Goal: Information Seeking & Learning: Check status

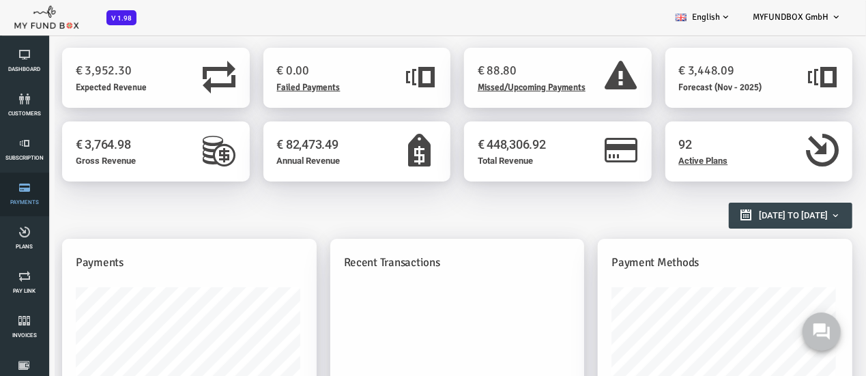
click at [29, 195] on link "Payments" at bounding box center [24, 195] width 41 height 44
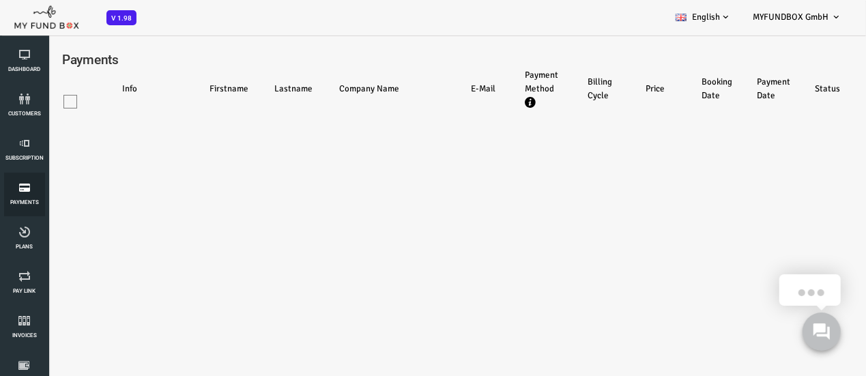
select select "100"
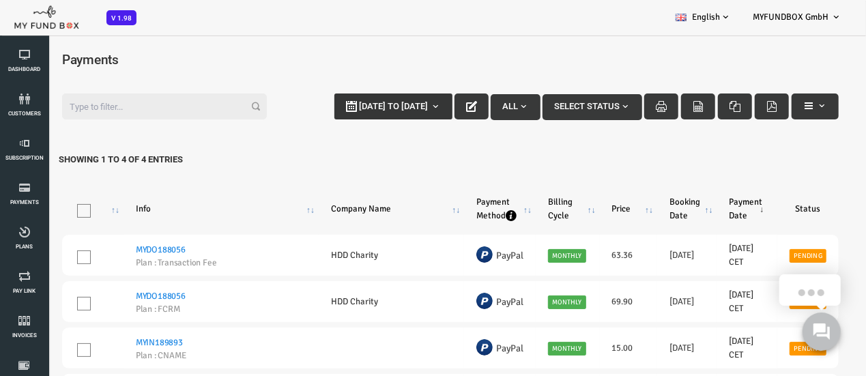
type input "09-10-2025"
type input "16-10-2025"
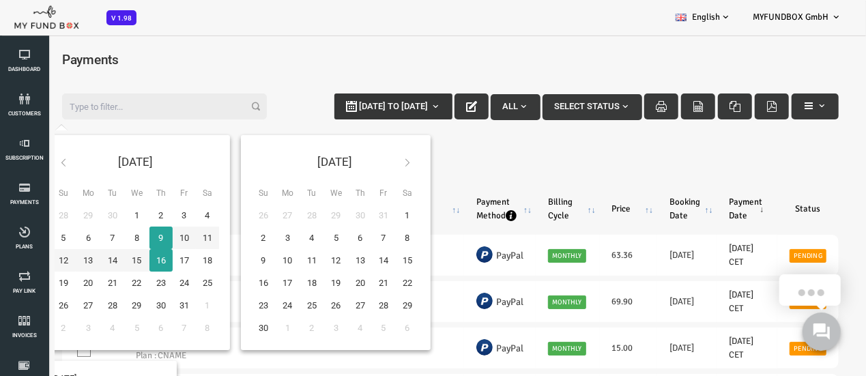
click at [349, 109] on span "09-10-2025 to 16-10-2025" at bounding box center [358, 105] width 69 height 10
type input "02-10-2025"
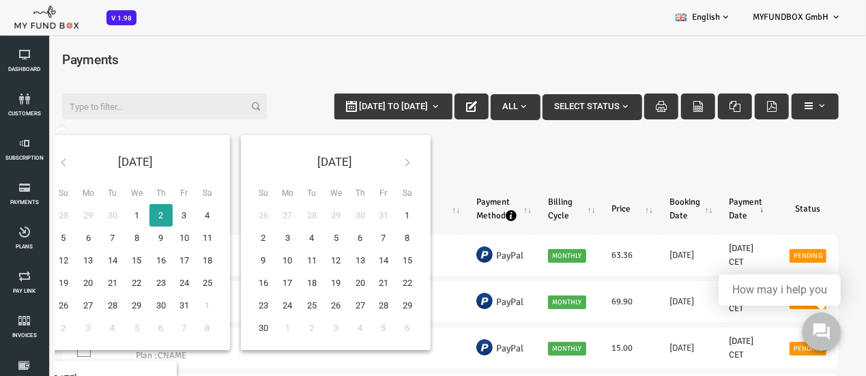
type input "04-10-2025"
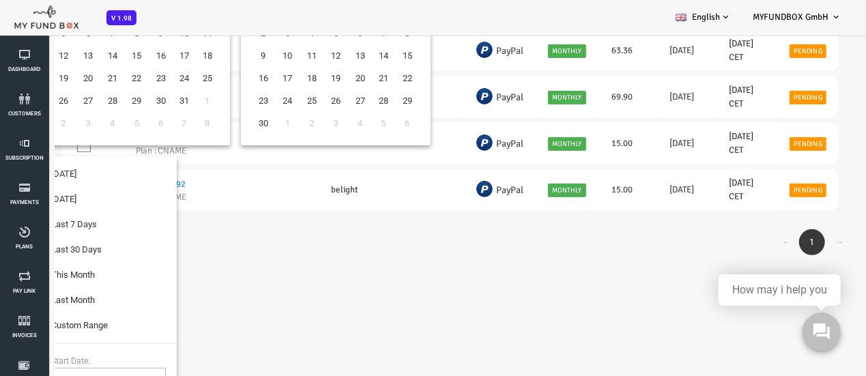
type input "10-09-2025"
type input "09-10-2025"
type input "01-10-2025"
type input "31-10-2025"
type input "01-09-2025"
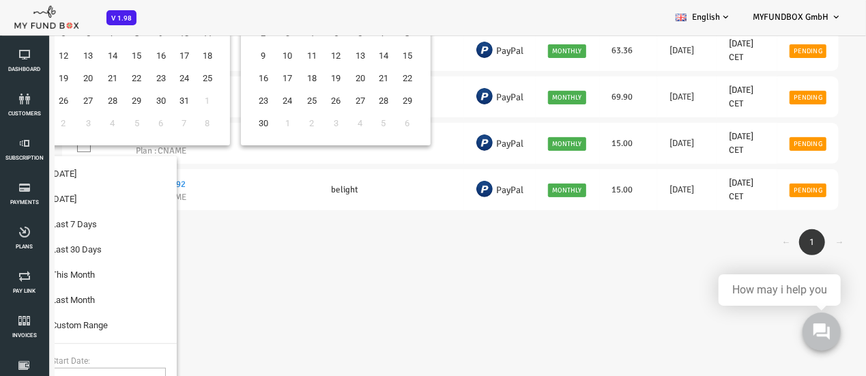
type input "30-09-2025"
type input "02-10-2025"
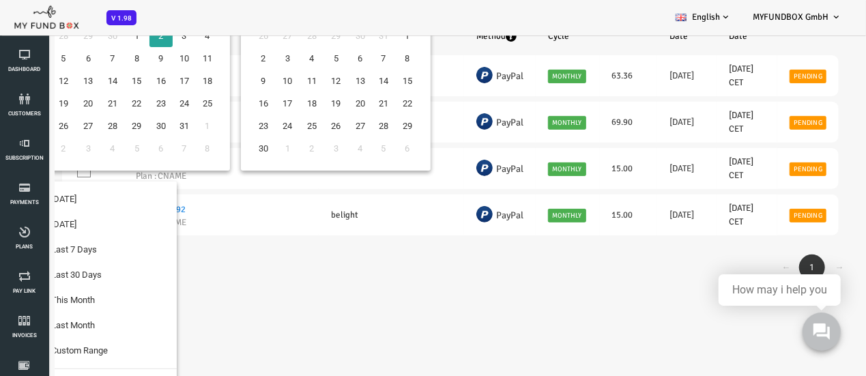
scroll to position [56, 0]
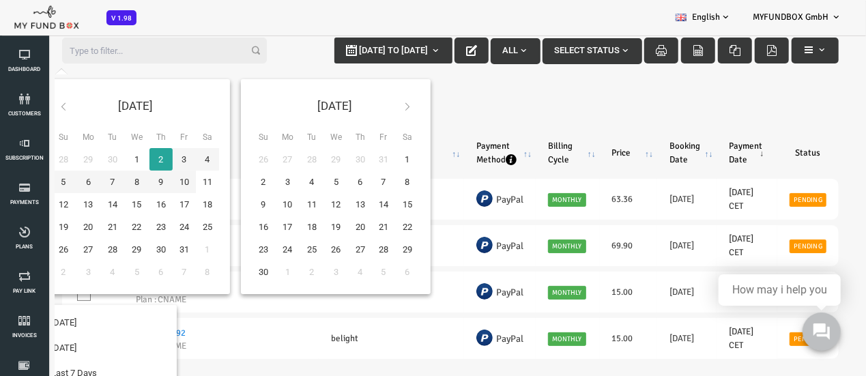
type input "02-10-2025"
type input "03-10-2025"
type input "02-10-2025"
type input "03-10-2025"
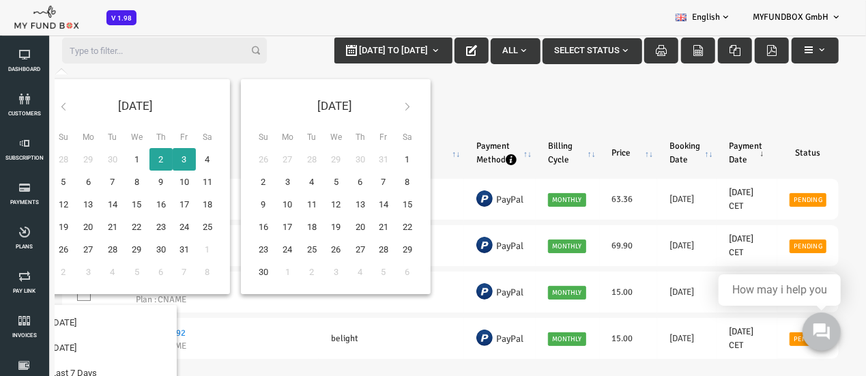
type input "09-10-2025"
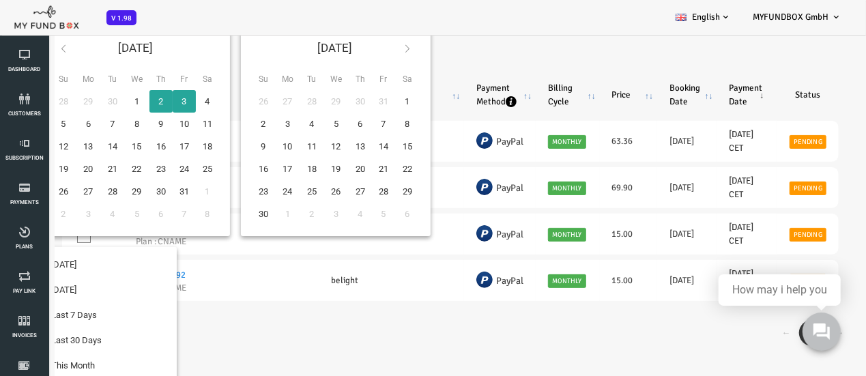
type input "03-10-2025"
type input "09-10-2025"
type input "01-09-2025"
type input "30-09-2025"
type input "02-10-2025"
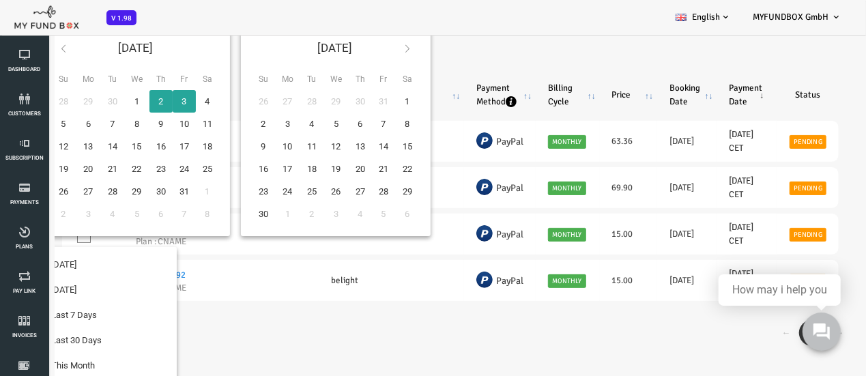
type input "03-10-2025"
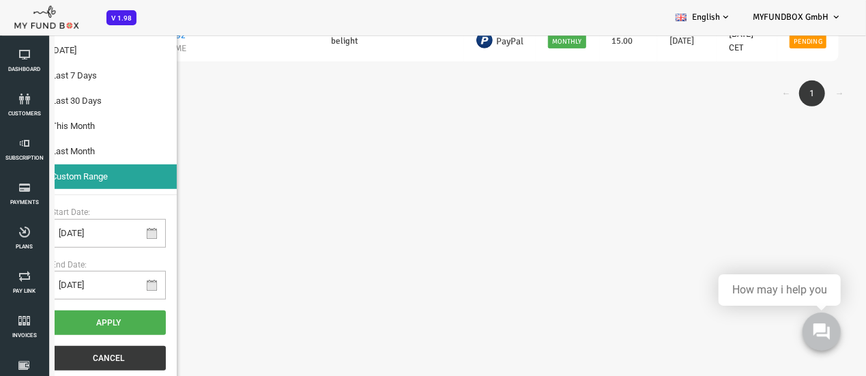
scroll to position [38, 0]
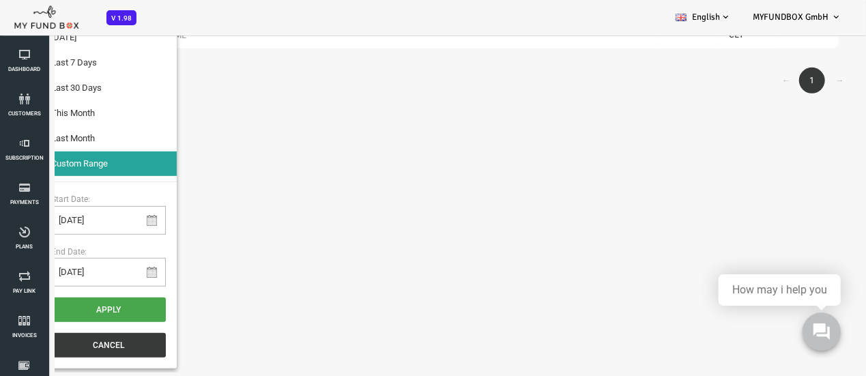
click at [89, 304] on button "Apply" at bounding box center [73, 310] width 115 height 25
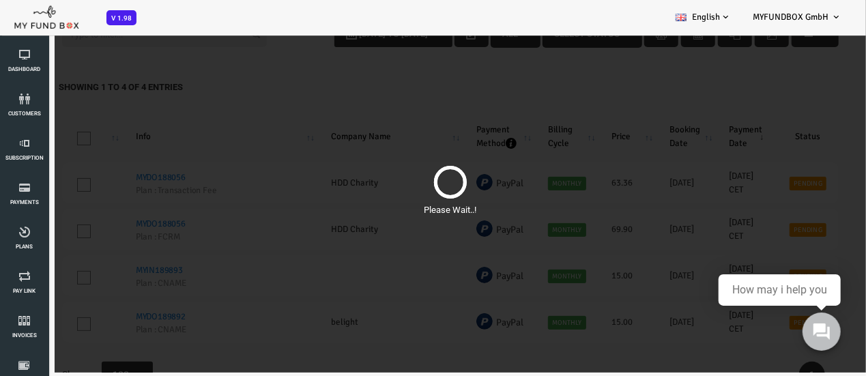
scroll to position [0, 0]
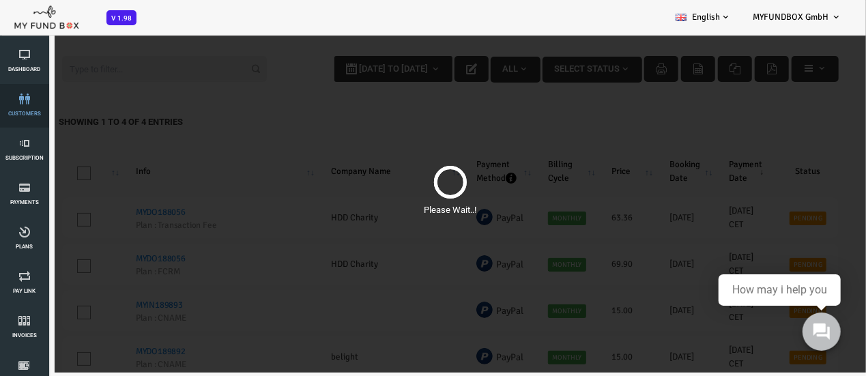
click at [30, 104] on icon at bounding box center [24, 99] width 41 height 11
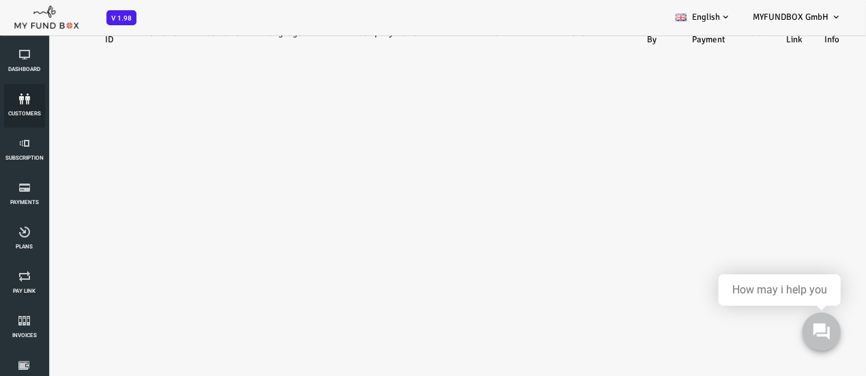
select select "100"
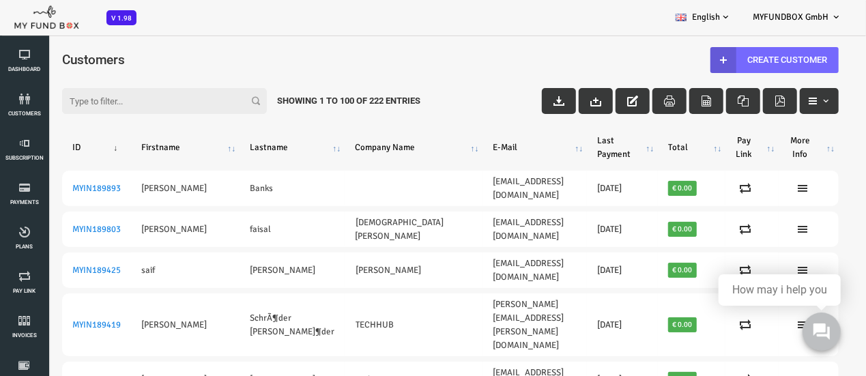
click at [145, 109] on input "Filter:" at bounding box center [129, 100] width 205 height 26
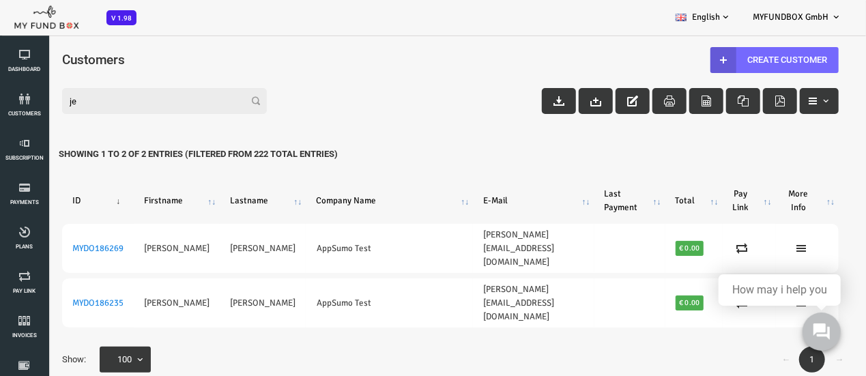
type input "j"
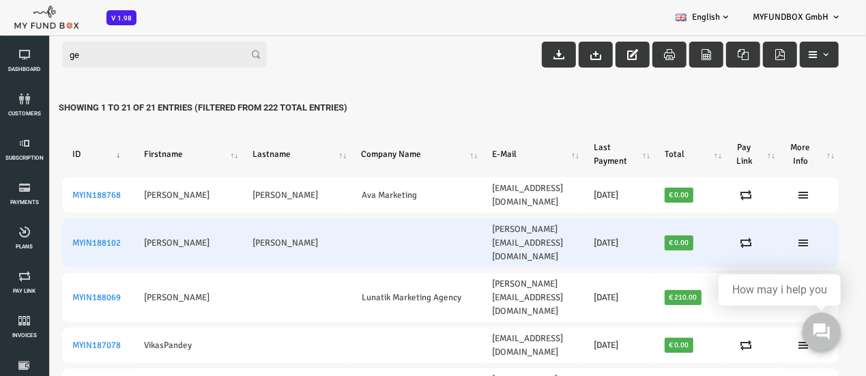
scroll to position [68, 0]
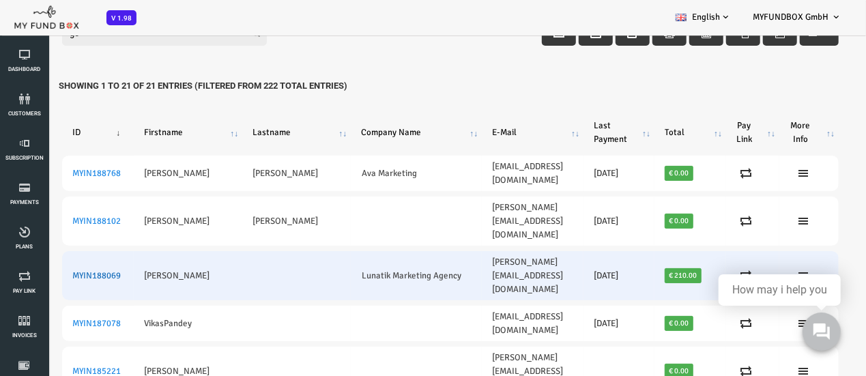
type input "ge"
click at [70, 270] on link "MYIN188069" at bounding box center [62, 275] width 48 height 11
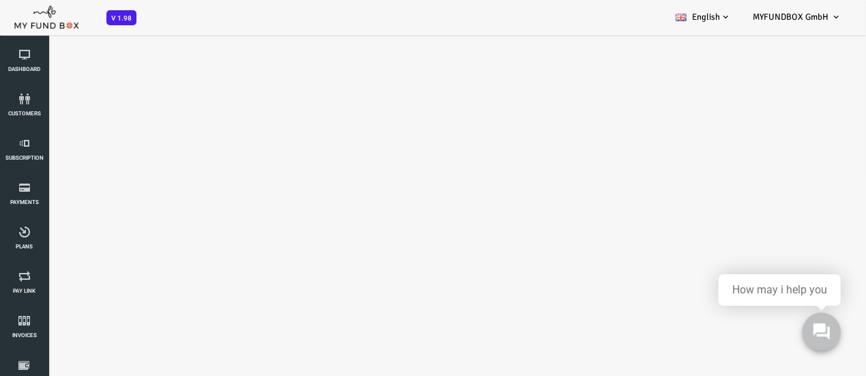
scroll to position [0, 0]
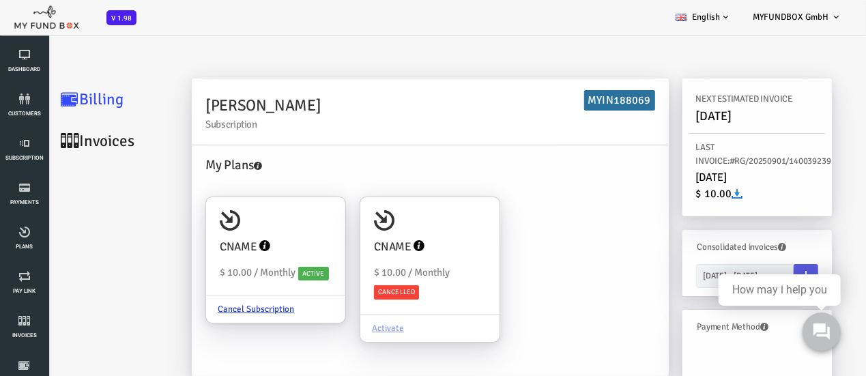
click at [81, 143] on link "Invoices" at bounding box center [82, 140] width 137 height 42
